Goal: Task Accomplishment & Management: Complete application form

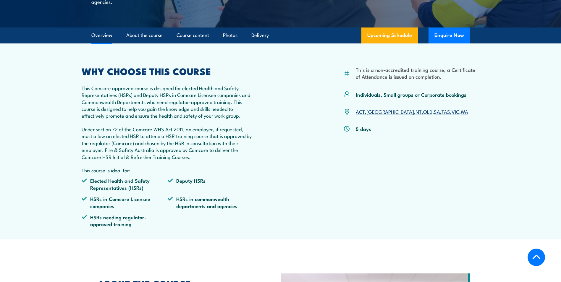
scroll to position [177, 0]
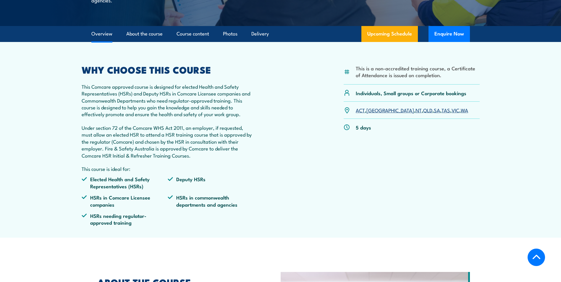
click at [373, 111] on link "[GEOGRAPHIC_DATA]" at bounding box center [390, 109] width 48 height 7
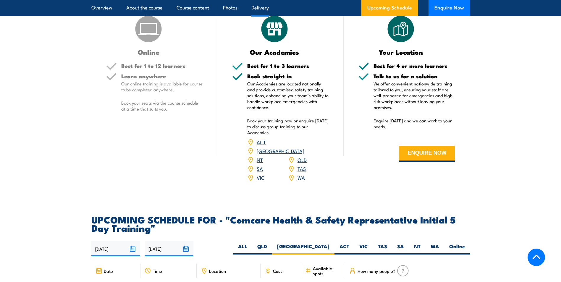
scroll to position [803, 0]
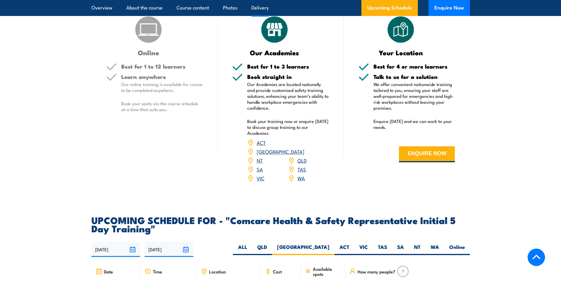
click at [300, 148] on link "[GEOGRAPHIC_DATA]" at bounding box center [281, 151] width 48 height 7
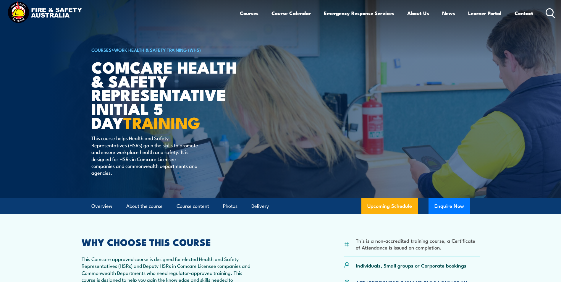
scroll to position [0, 0]
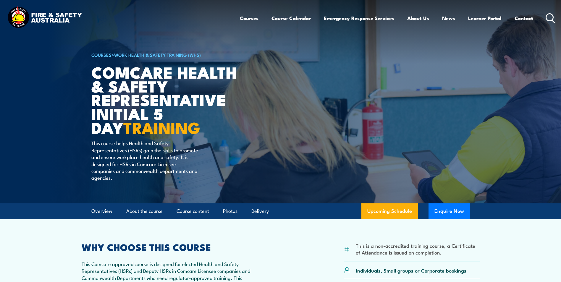
click at [520, 128] on img at bounding box center [280, 101] width 561 height 203
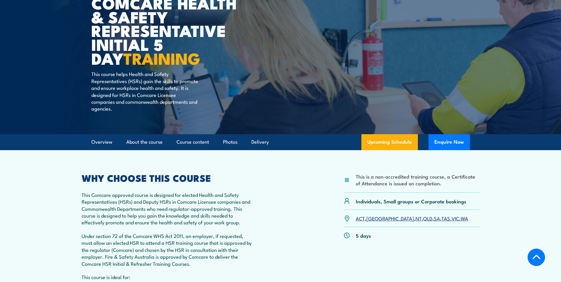
scroll to position [118, 0]
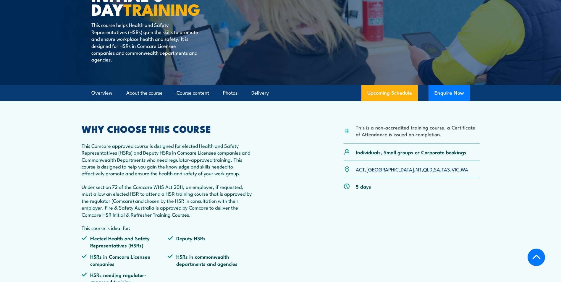
click at [373, 170] on link "[GEOGRAPHIC_DATA]" at bounding box center [390, 169] width 48 height 7
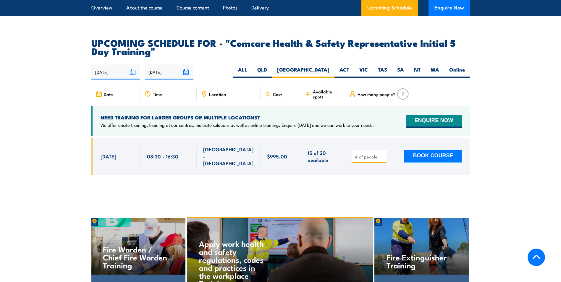
scroll to position [951, 0]
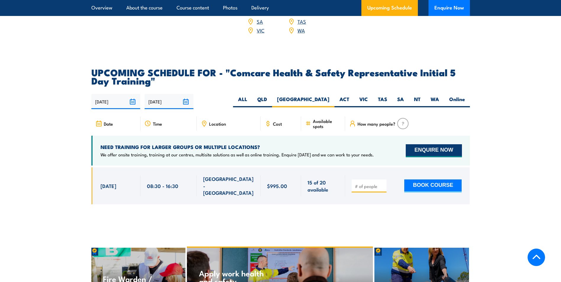
click at [436, 144] on button "ENQUIRE NOW" at bounding box center [434, 150] width 56 height 13
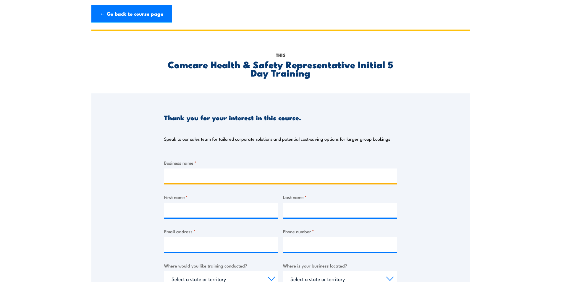
click at [202, 177] on input "Business name *" at bounding box center [280, 176] width 233 height 15
type input "FedEx Express Australia Pty Ltd"
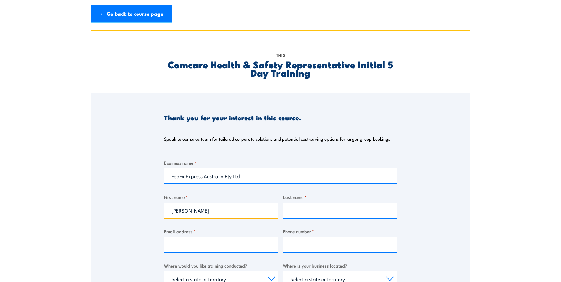
type input "[PERSON_NAME]"
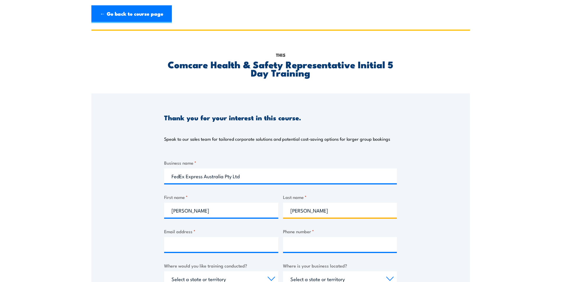
type input "[PERSON_NAME]"
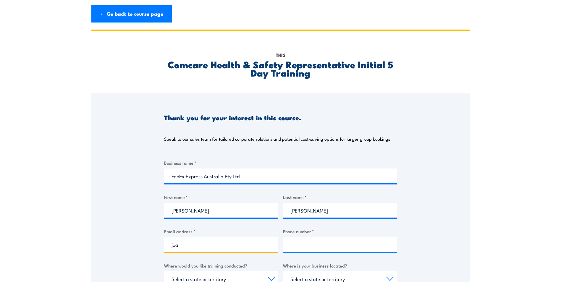
type input "[PERSON_NAME][EMAIL_ADDRESS][PERSON_NAME][DOMAIN_NAME]"
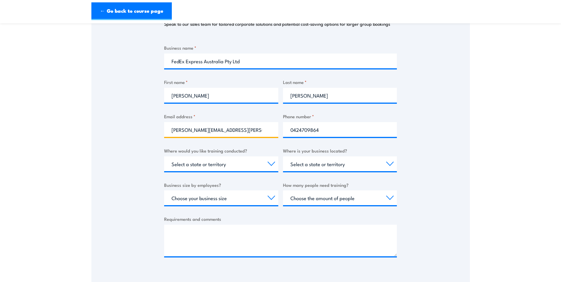
scroll to position [118, 0]
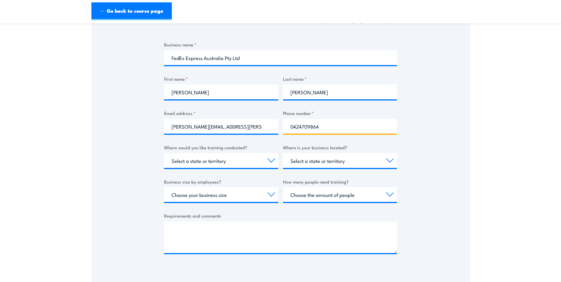
drag, startPoint x: 323, startPoint y: 128, endPoint x: 286, endPoint y: 127, distance: 37.0
click at [286, 127] on input "0424709864" at bounding box center [340, 126] width 114 height 15
type input "0412235860"
click at [414, 127] on div "Thank you for your interest in this course. Speak to our sales team for tailore…" at bounding box center [280, 122] width 379 height 295
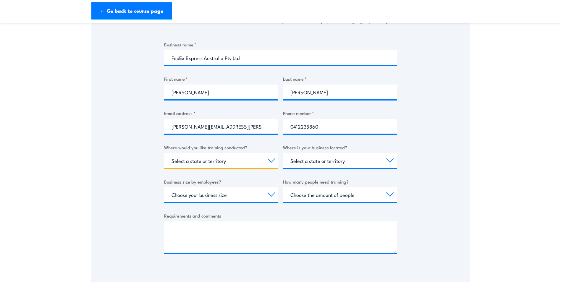
click at [272, 161] on select "Select a state or territory Nationally - multiple locations QLD NSW VIC SA ACT …" at bounding box center [221, 160] width 114 height 15
select select "[GEOGRAPHIC_DATA]"
click at [164, 153] on select "Select a state or territory Nationally - multiple locations QLD NSW VIC SA ACT …" at bounding box center [221, 160] width 114 height 15
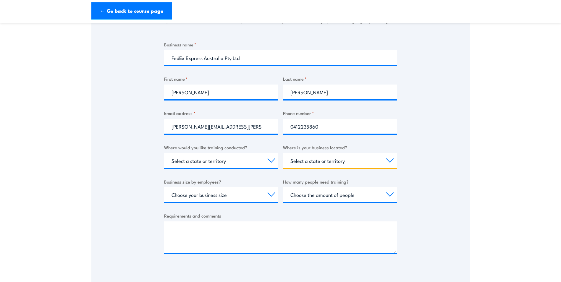
click at [376, 160] on select "Select a state or territory QLD NSW VIC SA ACT WA TAS NT" at bounding box center [340, 160] width 114 height 15
select select "[GEOGRAPHIC_DATA]"
click at [283, 153] on select "Select a state or territory QLD NSW VIC SA ACT WA TAS NT" at bounding box center [340, 160] width 114 height 15
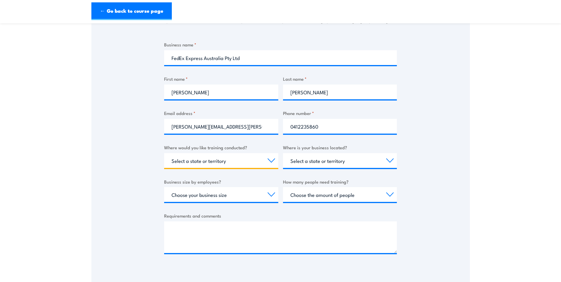
click at [272, 161] on select "Select a state or territory Nationally - multiple locations QLD NSW VIC SA ACT …" at bounding box center [221, 160] width 114 height 15
click at [164, 153] on select "Select a state or territory Nationally - multiple locations QLD NSW VIC SA ACT …" at bounding box center [221, 160] width 114 height 15
click at [271, 195] on select "Choose your business size 1 to 19 20 to 199 200+" at bounding box center [221, 194] width 114 height 15
select select "200+"
click at [164, 187] on select "Choose your business size 1 to 19 20 to 199 200+" at bounding box center [221, 194] width 114 height 15
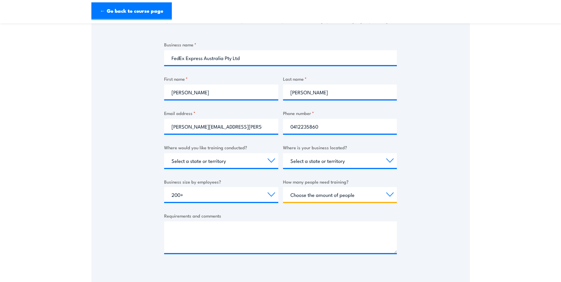
click at [333, 195] on select "Choose the amount of people 1 to 4 5 to 19 20+" at bounding box center [340, 194] width 114 height 15
select select "1 to 4"
click at [283, 187] on select "Choose the amount of people 1 to 4 5 to 19 20+" at bounding box center [340, 194] width 114 height 15
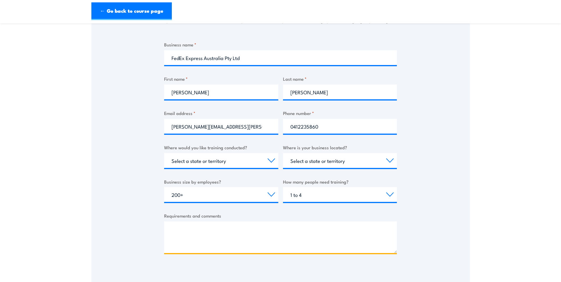
click at [190, 226] on textarea "Requirements and comments" at bounding box center [280, 237] width 233 height 32
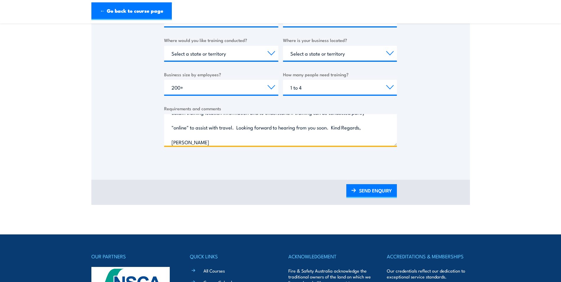
scroll to position [237, 0]
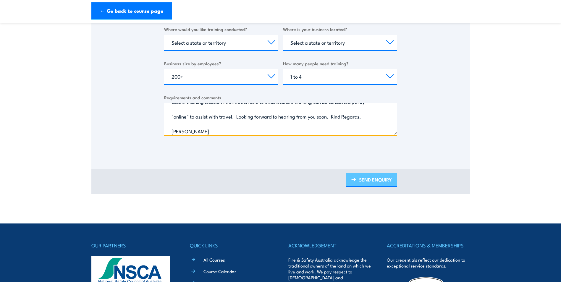
type textarea "Hello, I am enquiring about the 5 day HSR Training for one of our HSR Represent…"
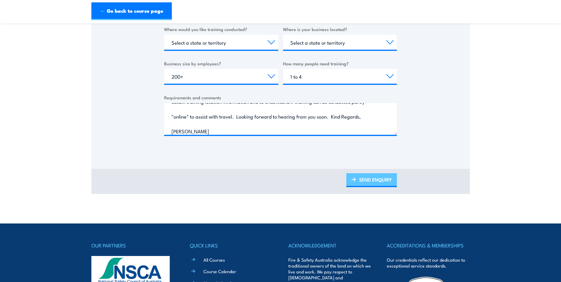
click at [378, 181] on link "SEND ENQUIRY" at bounding box center [371, 180] width 51 height 14
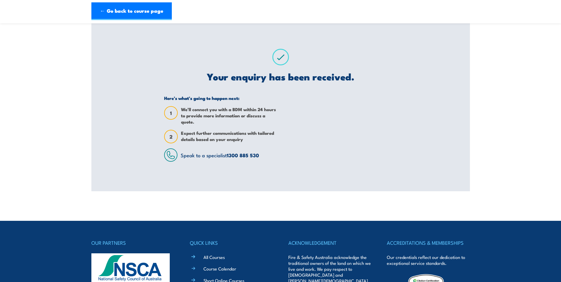
scroll to position [0, 0]
